Goal: Check status: Check status

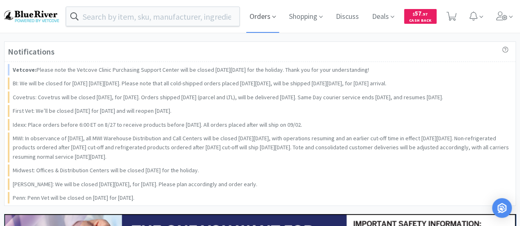
click at [263, 18] on span "Orders" at bounding box center [262, 16] width 33 height 33
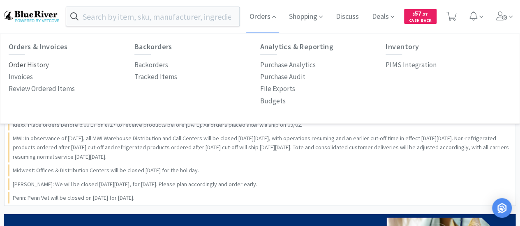
click at [18, 67] on p "Order History" at bounding box center [29, 65] width 40 height 11
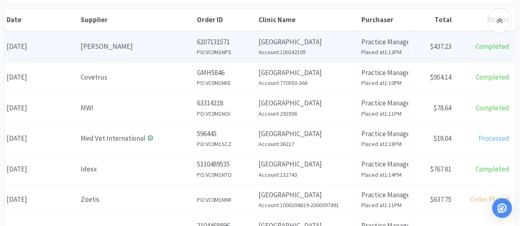
scroll to position [122, 0]
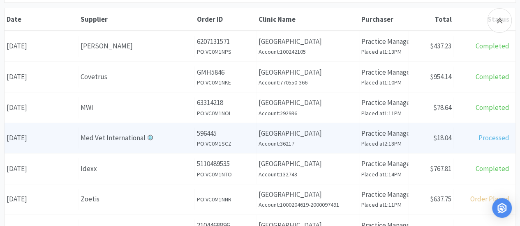
click at [110, 135] on div "Med Vet International" at bounding box center [137, 138] width 112 height 11
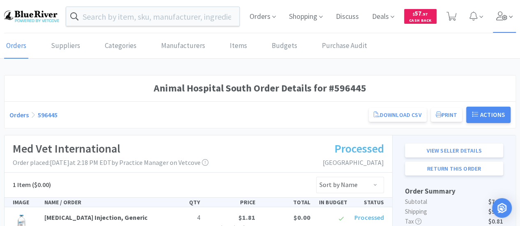
click at [503, 16] on icon at bounding box center [501, 16] width 11 height 9
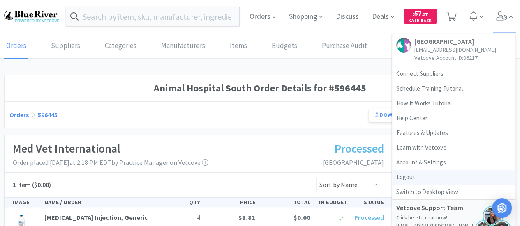
click at [404, 180] on link "Logout" at bounding box center [453, 177] width 123 height 15
